Goal: Check status

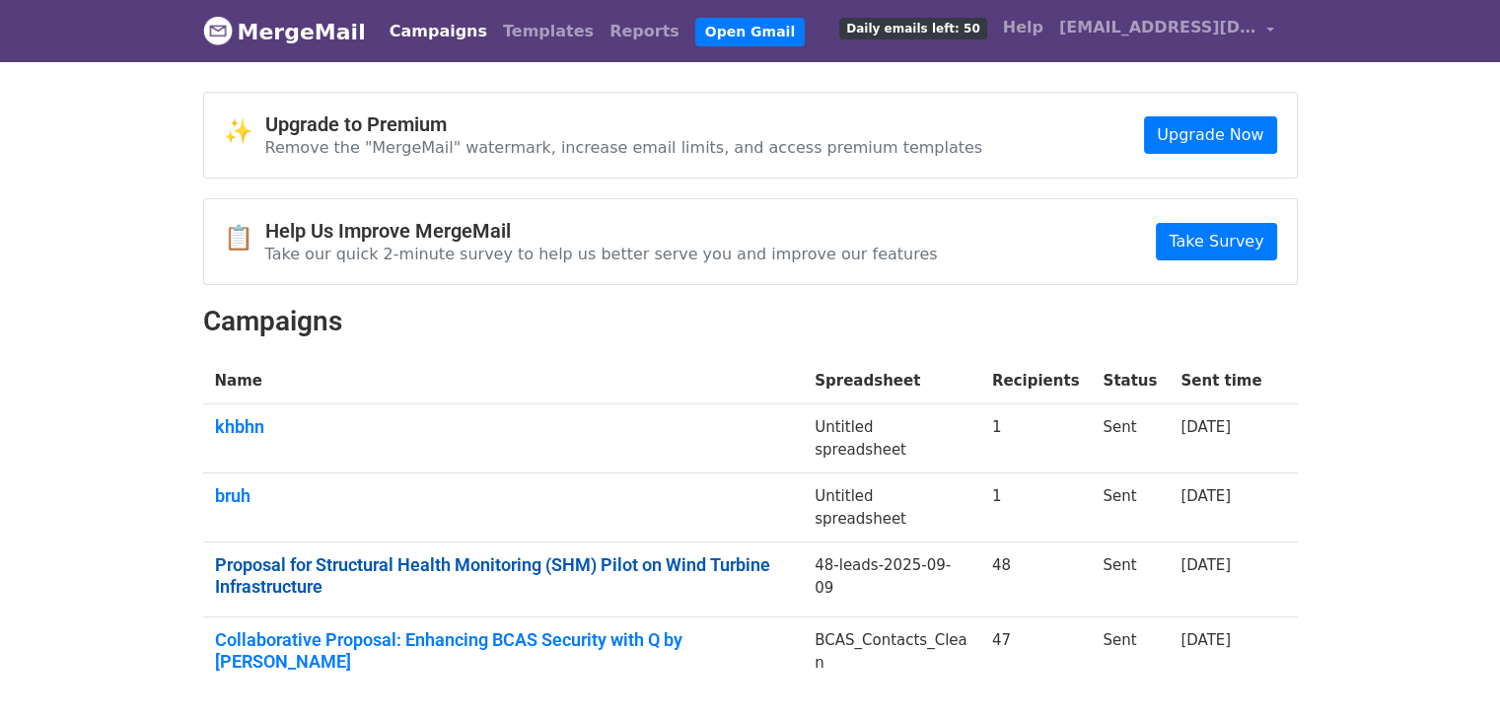
click at [339, 560] on link "Proposal for Structural Health Monitoring (SHM) Pilot on Wind Turbine Infrastru…" at bounding box center [503, 575] width 577 height 42
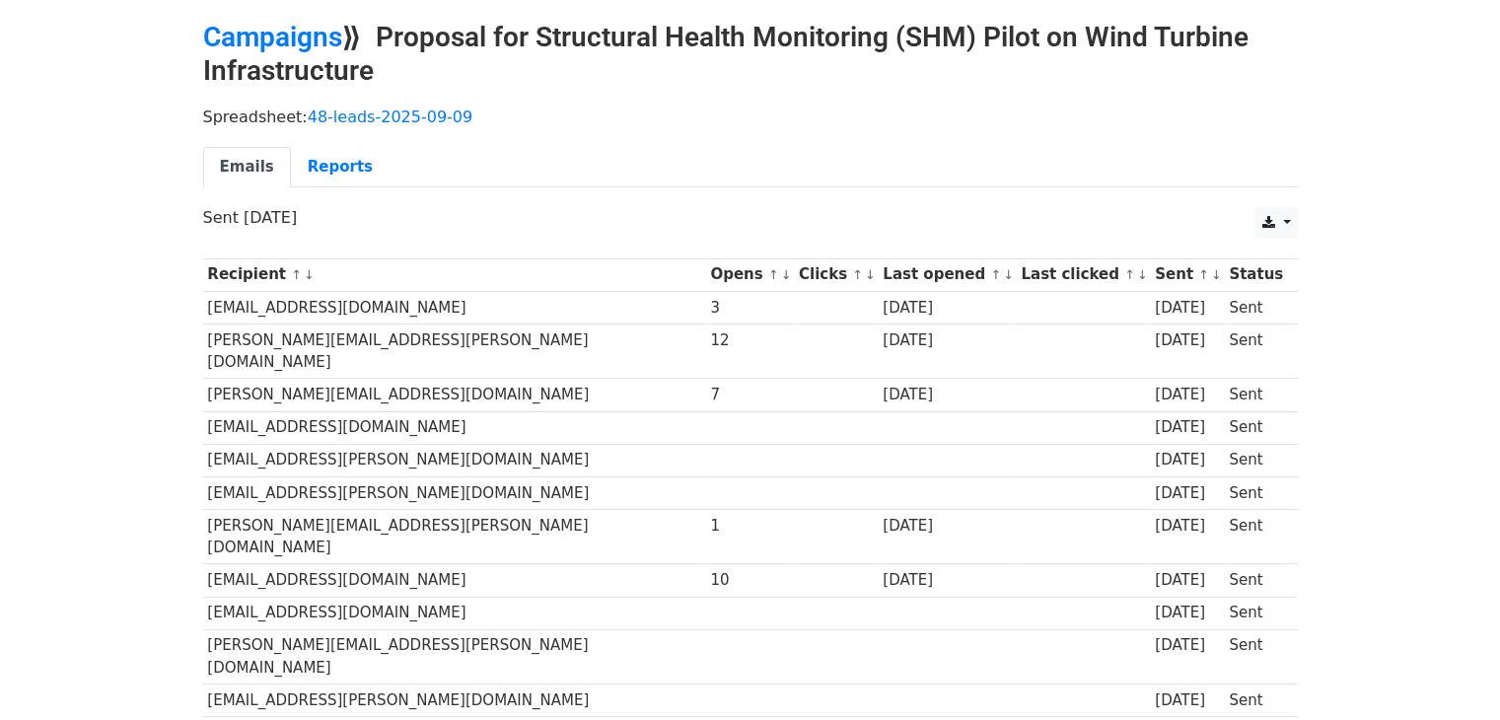
scroll to position [42, 0]
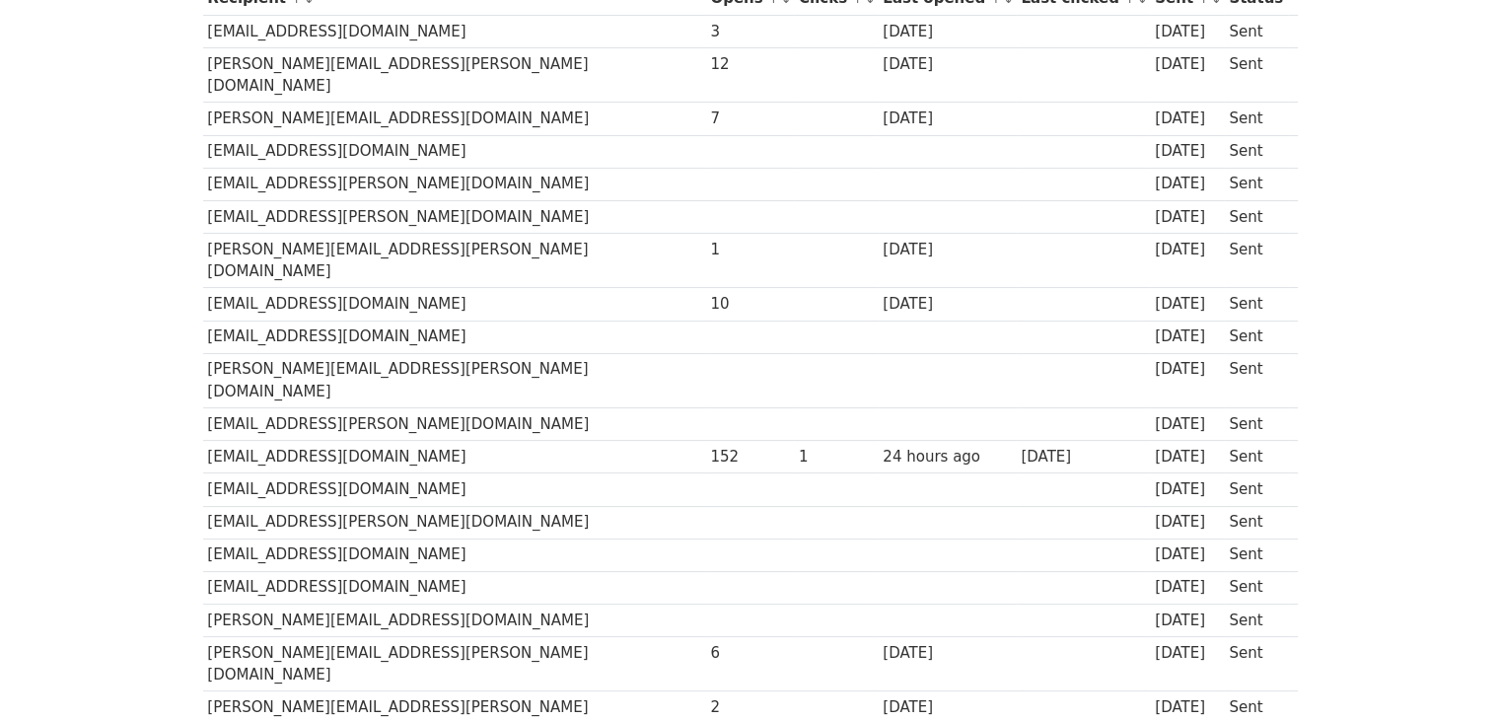
scroll to position [352, 0]
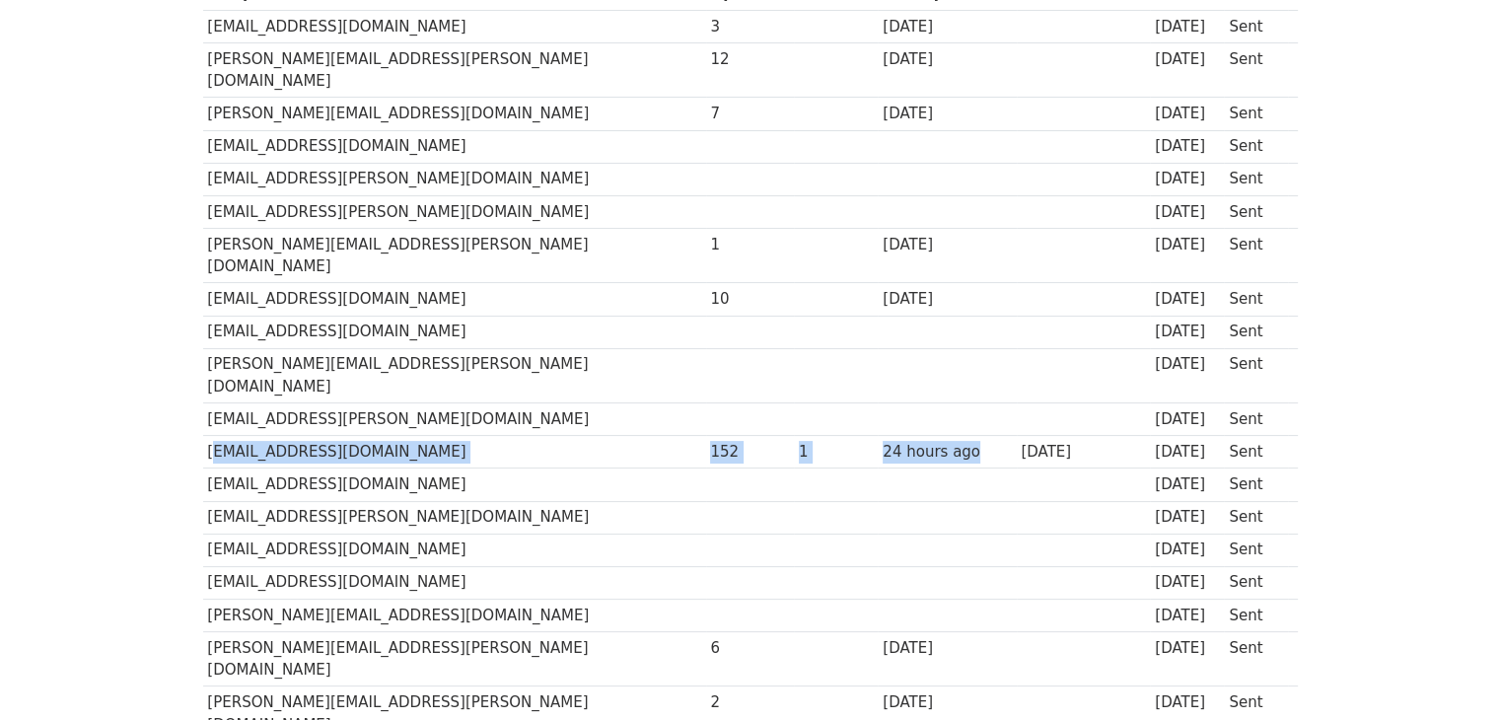
drag, startPoint x: 862, startPoint y: 382, endPoint x: 209, endPoint y: 377, distance: 653.1
click at [209, 436] on tr "anandc@mitconindia.com 152 1 24 hours ago 7 days ago 14 days ago Sent" at bounding box center [750, 452] width 1095 height 33
click at [209, 436] on td "[EMAIL_ADDRESS][DOMAIN_NAME]" at bounding box center [454, 452] width 503 height 33
drag, startPoint x: 209, startPoint y: 377, endPoint x: 1219, endPoint y: 381, distance: 1010.2
click at [1219, 436] on tr "anandc@mitconindia.com 152 1 24 hours ago 7 days ago 14 days ago Sent" at bounding box center [750, 452] width 1095 height 33
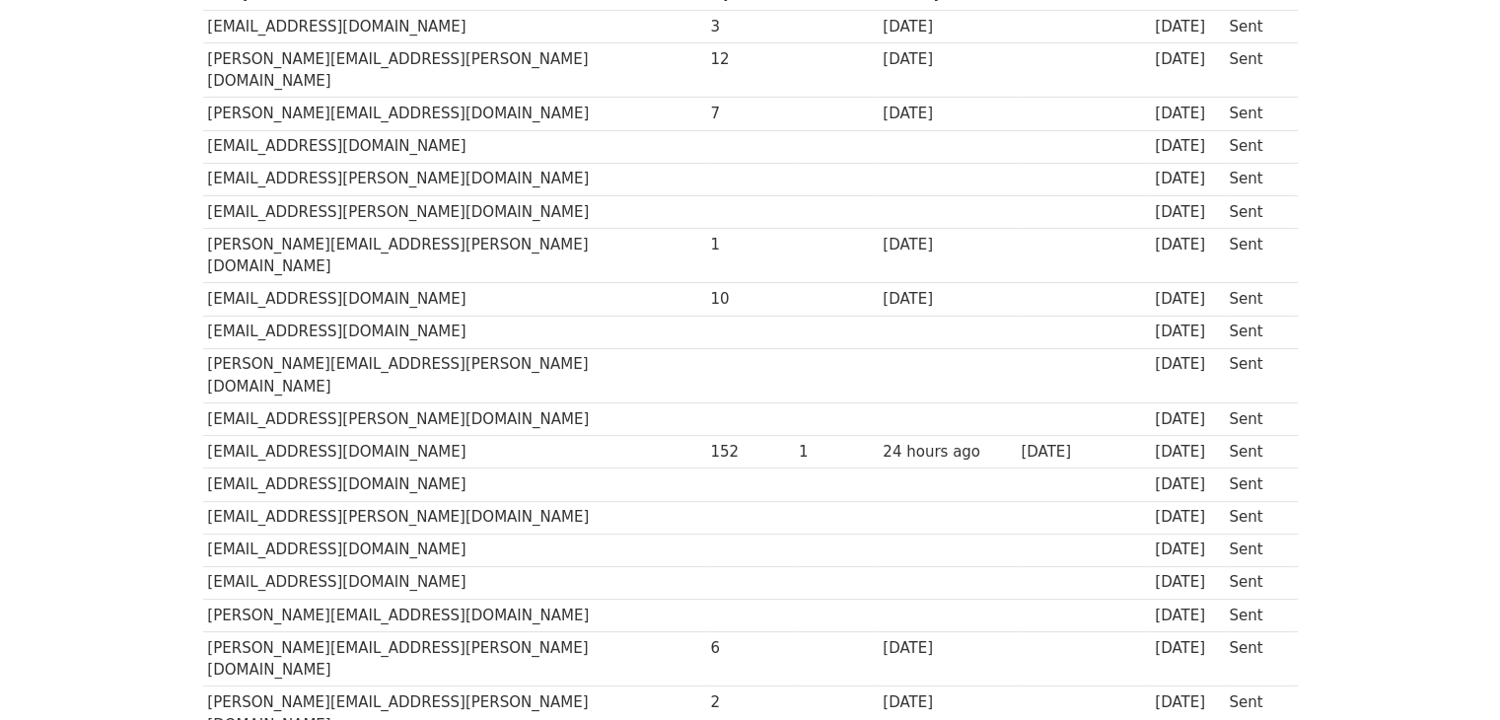
click at [878, 469] on td at bounding box center [947, 485] width 138 height 33
